Goal: Task Accomplishment & Management: Manage account settings

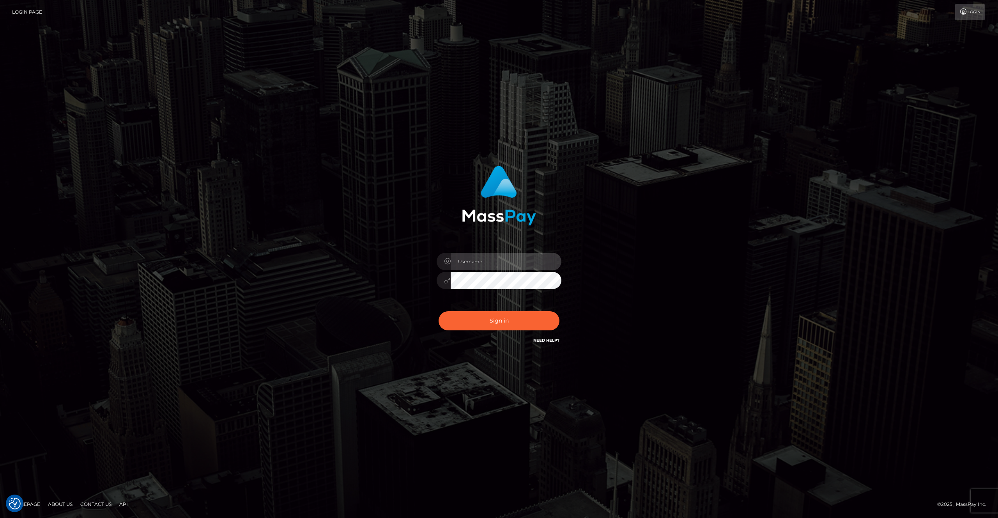
click at [485, 265] on input "text" at bounding box center [506, 262] width 111 height 18
type input "N"
click at [0, 518] on com-1password-button at bounding box center [0, 518] width 0 height 0
type input "rakshit.throne"
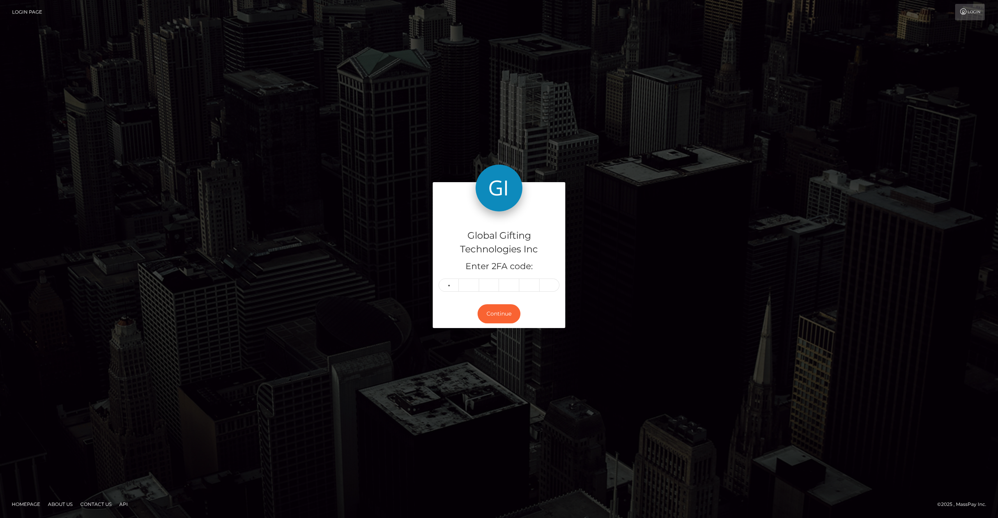
type input "8"
type input "5"
type input "8"
type input "9"
type input "1"
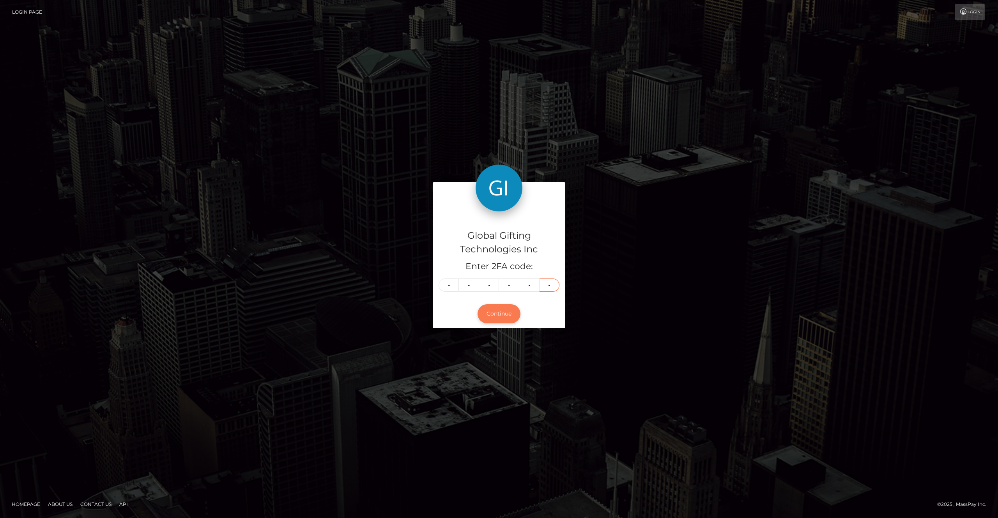
type input "4"
click at [482, 316] on button "Continue" at bounding box center [499, 313] width 43 height 19
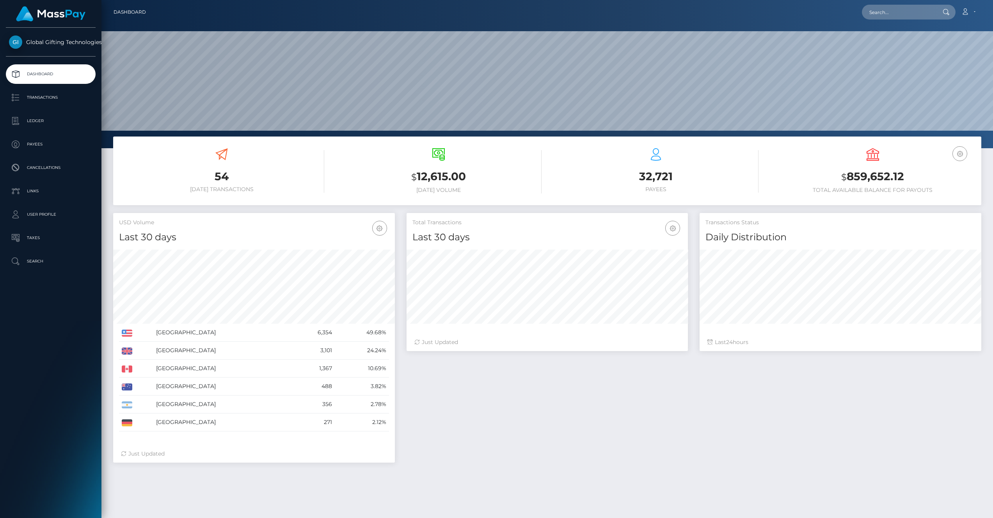
scroll to position [138, 282]
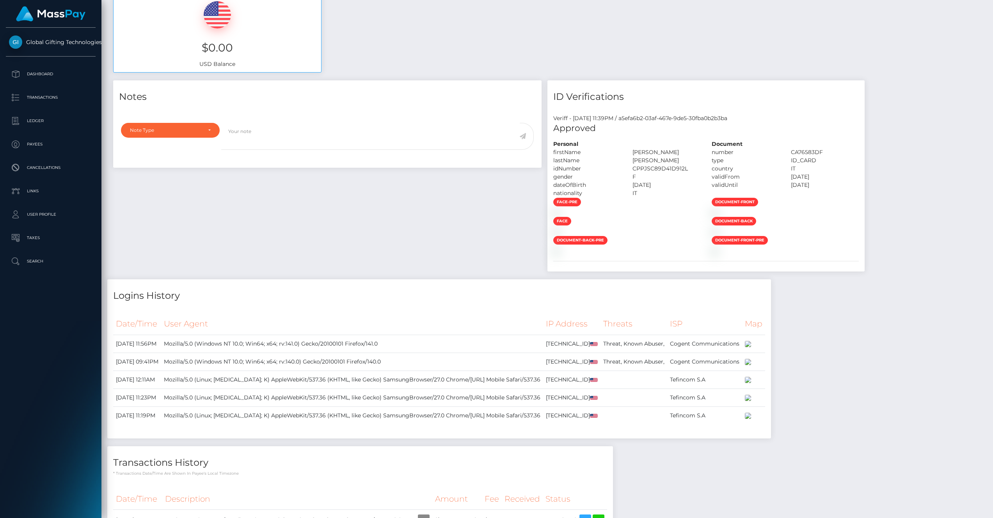
scroll to position [134, 0]
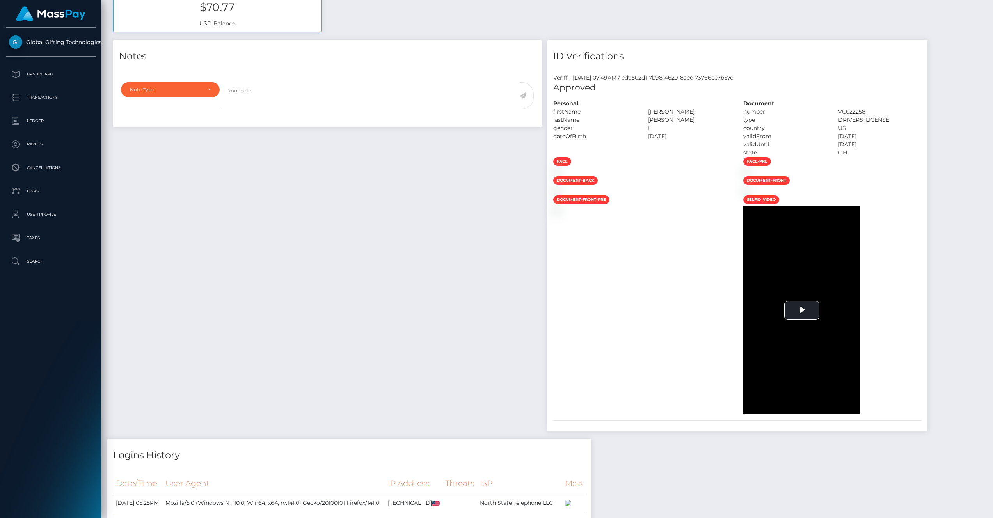
scroll to position [15, 0]
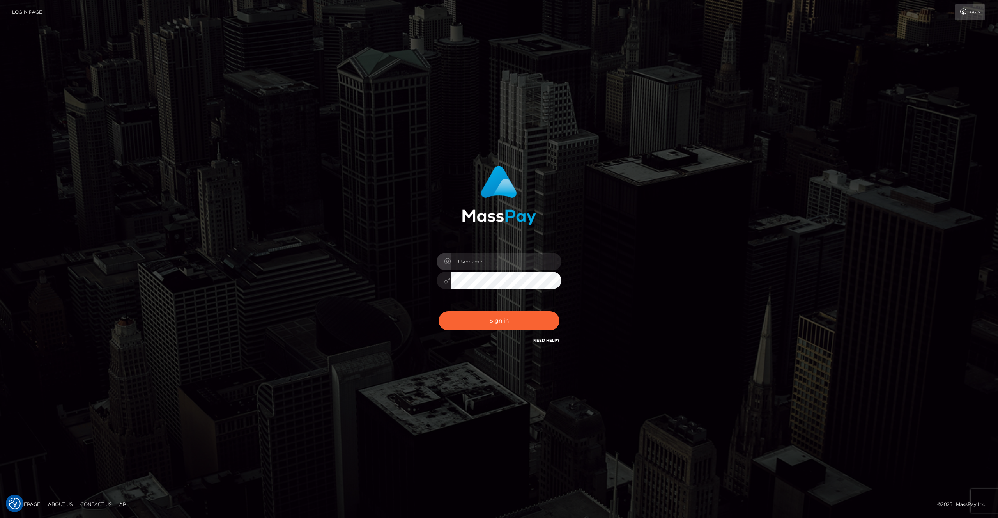
type input "[PERSON_NAME].throne"
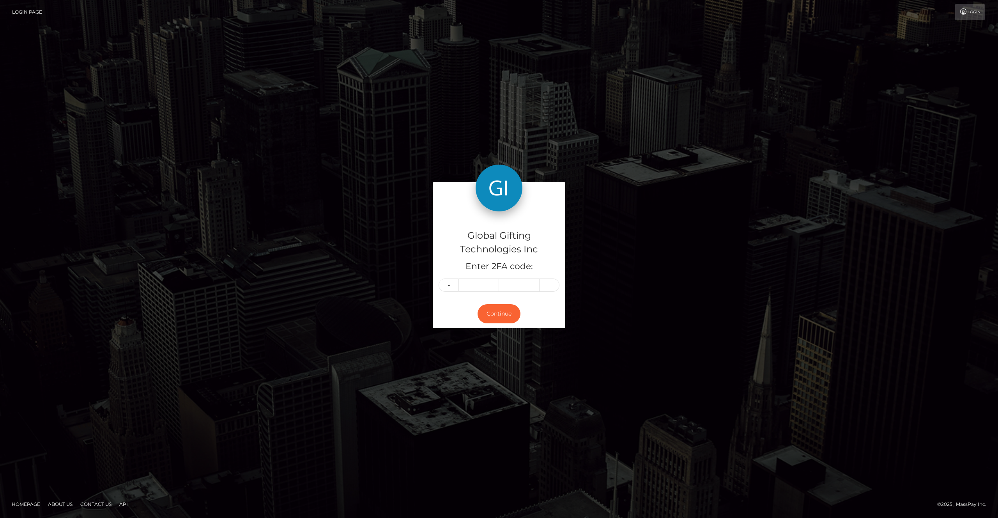
type input "2"
type input "9"
type input "2"
type input "8"
type input "0"
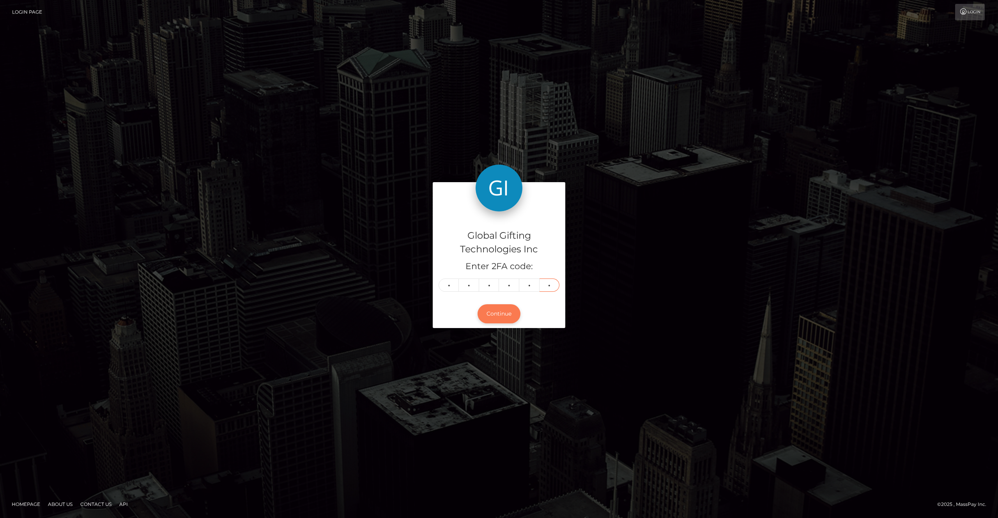
type input "5"
click at [488, 306] on button "Continue" at bounding box center [499, 313] width 43 height 19
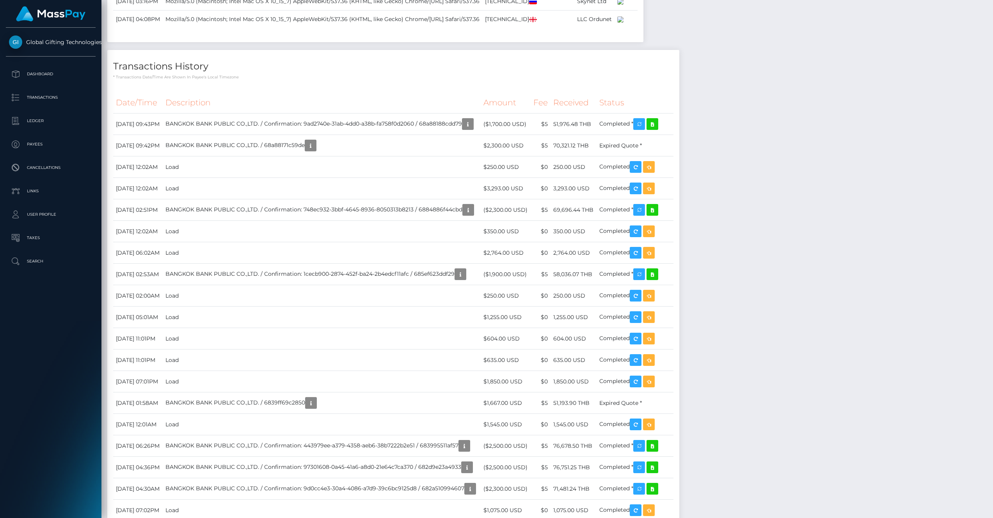
scroll to position [1165, 0]
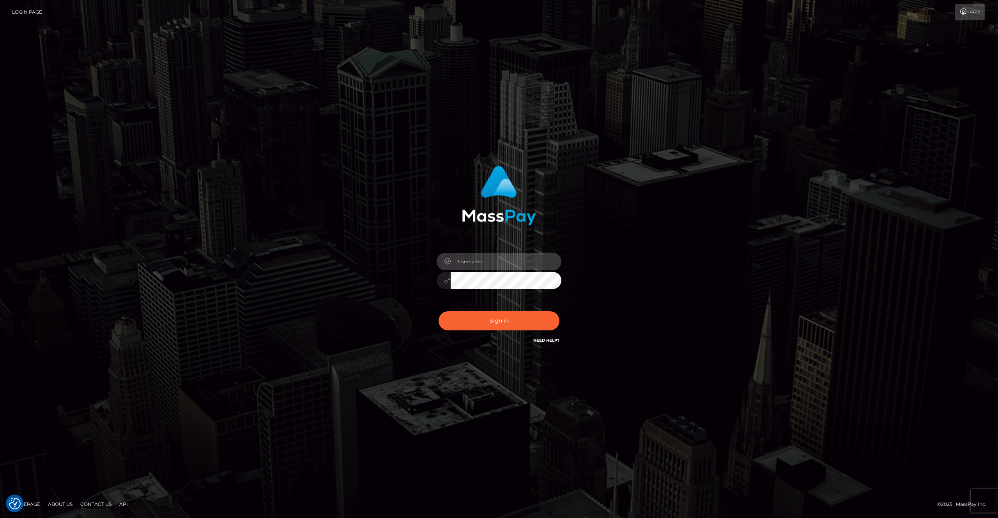
drag, startPoint x: 503, startPoint y: 259, endPoint x: 498, endPoint y: 269, distance: 11.5
click at [503, 259] on input "text" at bounding box center [506, 262] width 111 height 18
type input "rakshit.throne"
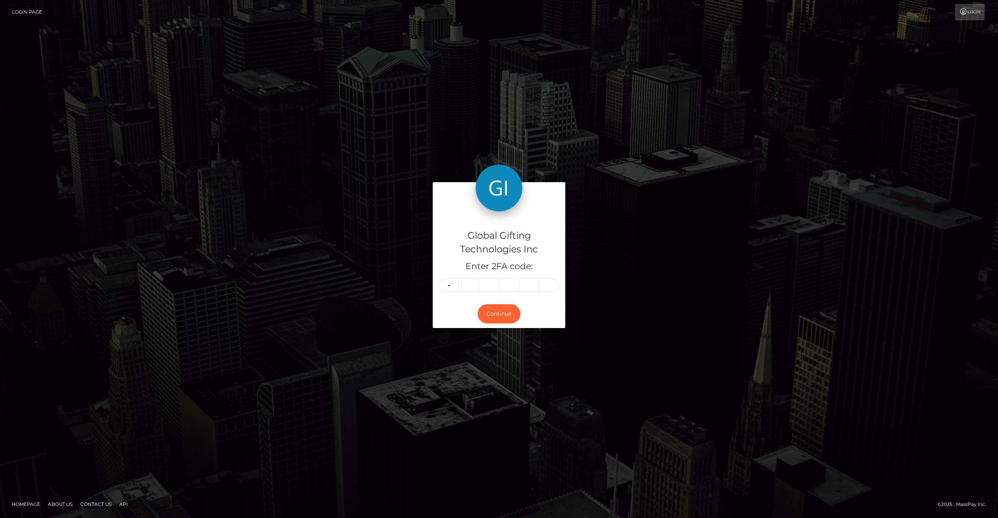
type input "7"
type input "3"
type input "8"
type input "6"
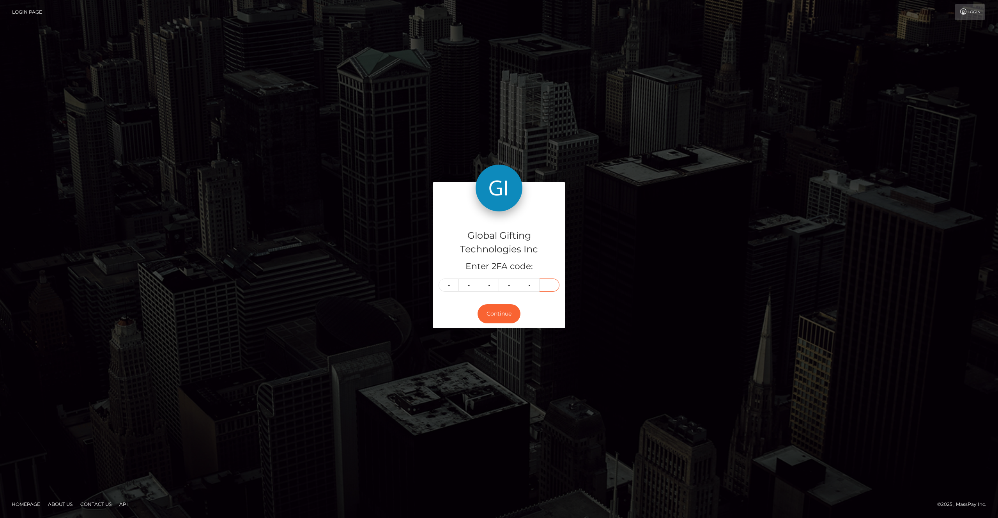
type input "0"
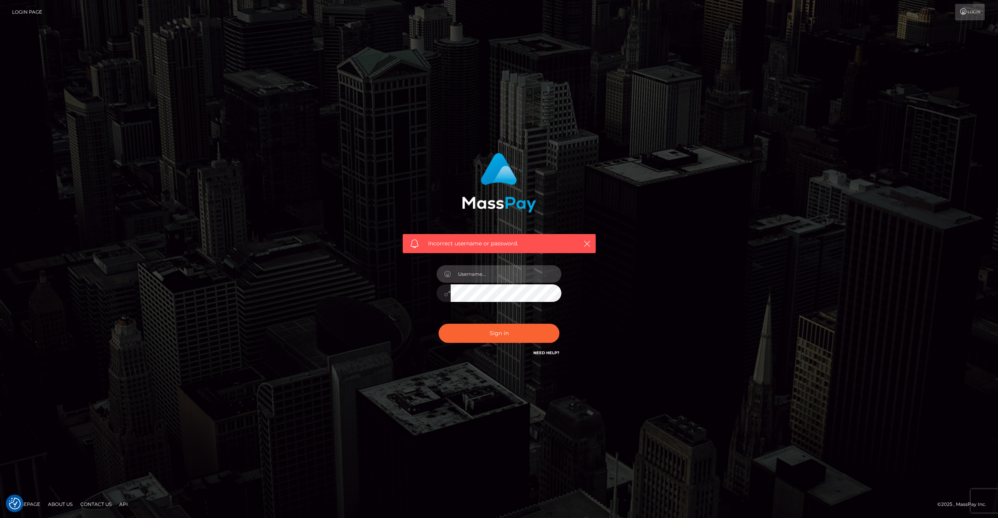
click at [503, 267] on input "text" at bounding box center [506, 274] width 111 height 18
type input "[PERSON_NAME].throne"
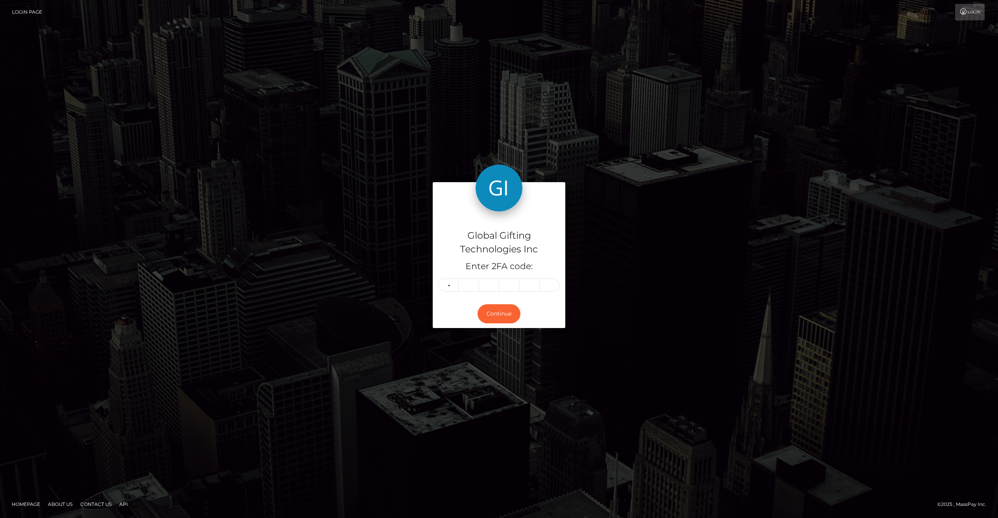
type input "7"
type input "3"
type input "8"
type input "6"
type input "8"
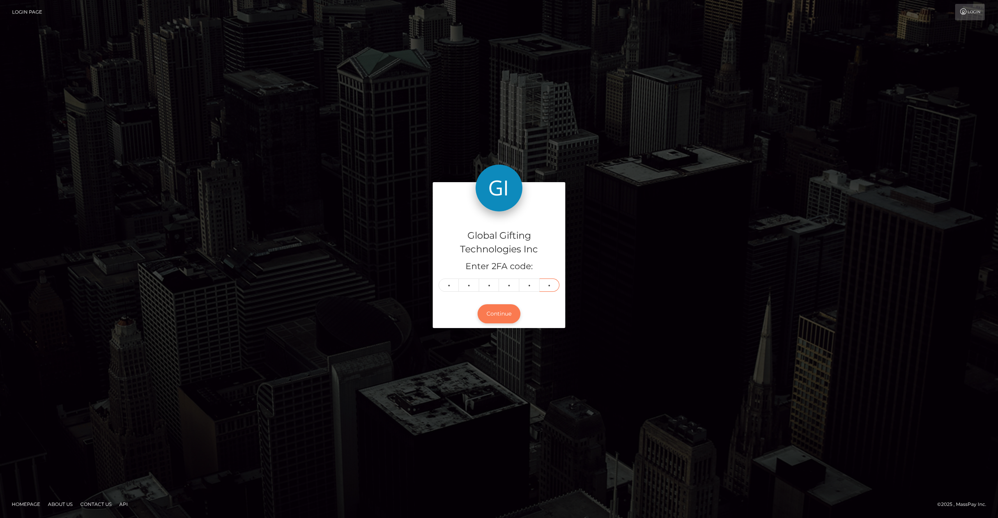
type input "0"
click at [485, 316] on button "Continue" at bounding box center [499, 313] width 43 height 19
click at [488, 309] on button "Continue" at bounding box center [499, 313] width 43 height 19
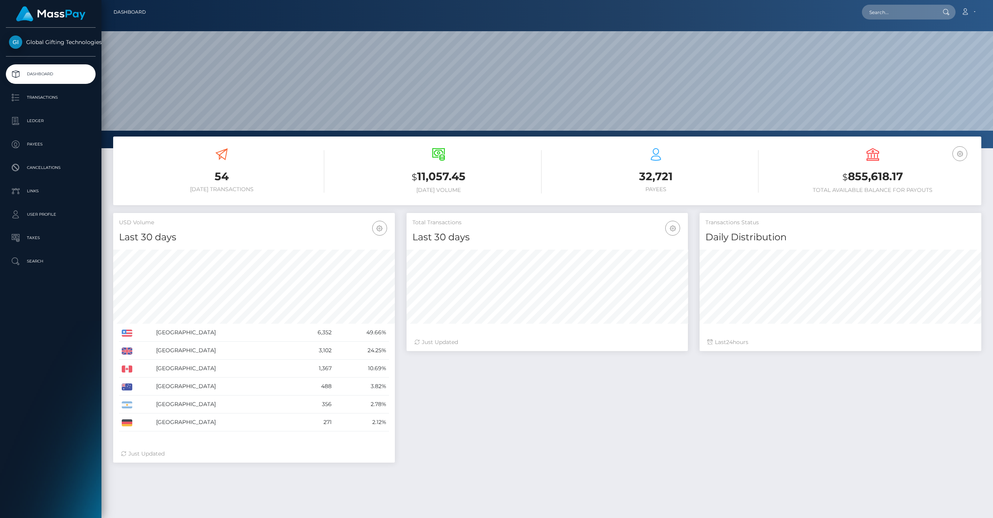
scroll to position [138, 282]
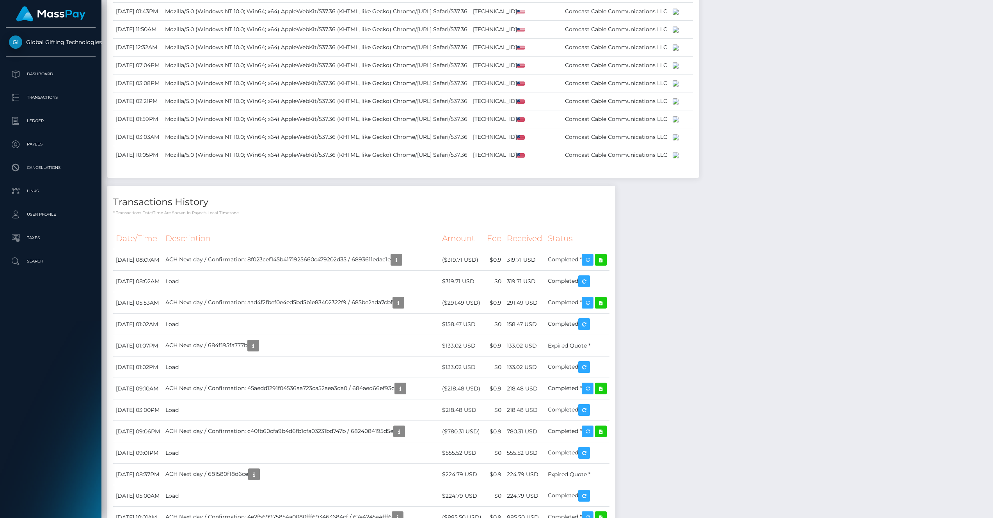
scroll to position [599, 0]
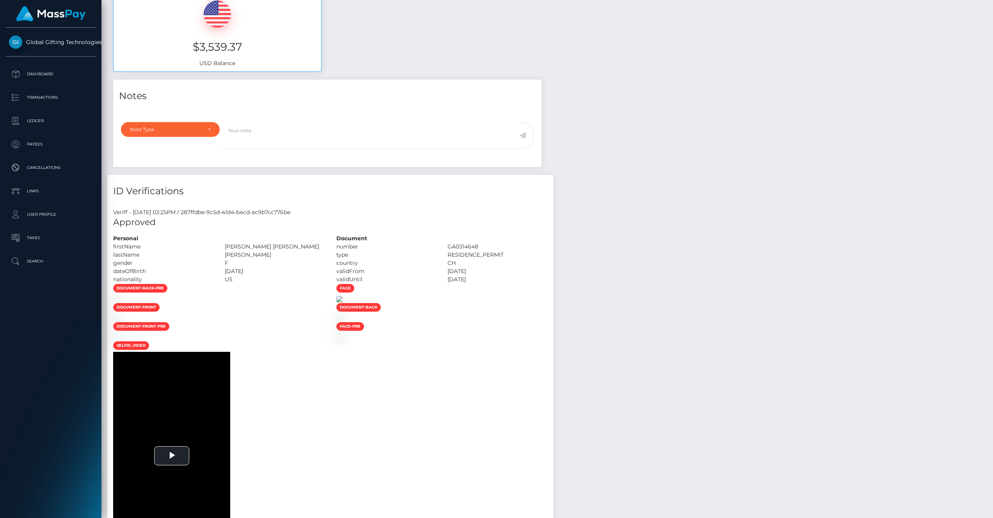
scroll to position [389905, 389717]
